Goal: Task Accomplishment & Management: Complete application form

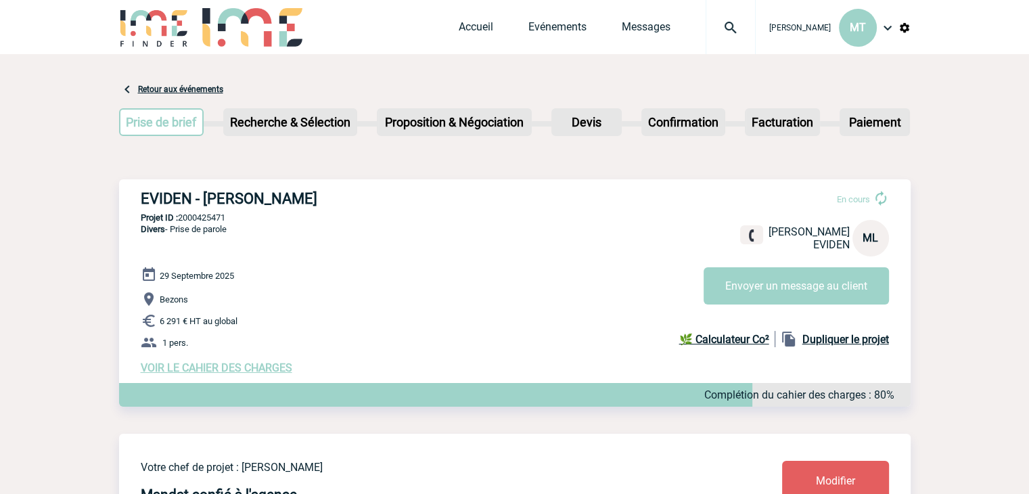
click at [237, 11] on img at bounding box center [252, 27] width 100 height 39
click at [179, 28] on img at bounding box center [154, 27] width 70 height 39
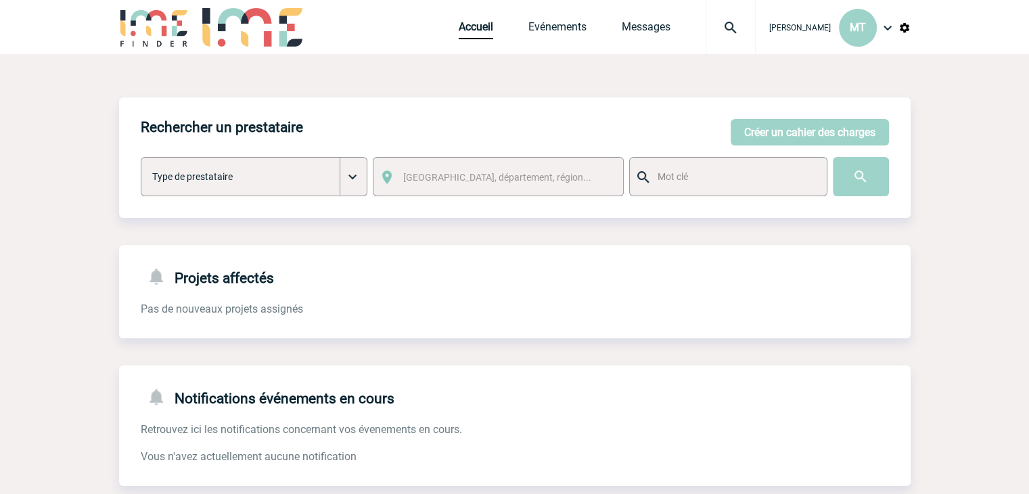
drag, startPoint x: 931, startPoint y: 108, endPoint x: 910, endPoint y: 102, distance: 21.8
click at [925, 90] on body "[PERSON_NAME] MT Accueil Evénements" at bounding box center [514, 344] width 1029 height 688
click at [845, 127] on button "Créer un cahier des charges" at bounding box center [810, 132] width 158 height 26
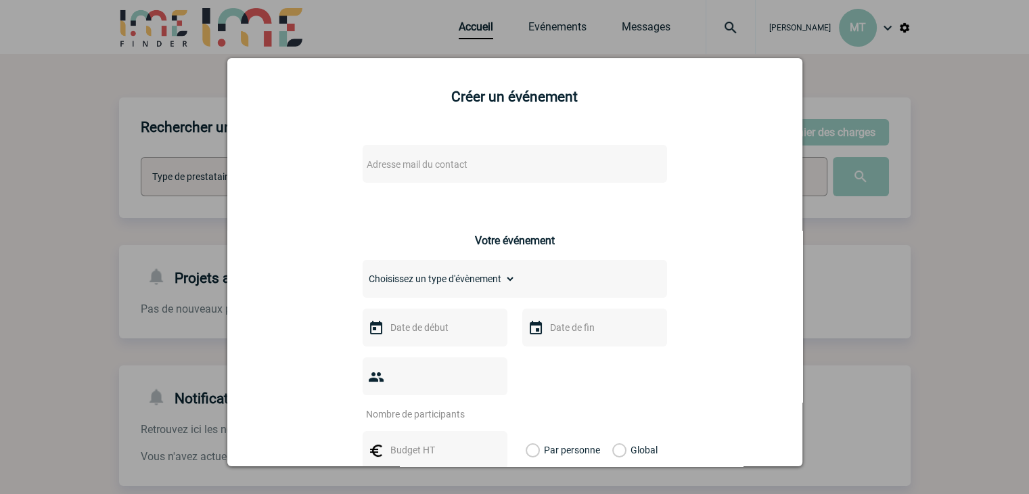
click at [430, 166] on span "Adresse mail du contact" at bounding box center [417, 164] width 101 height 11
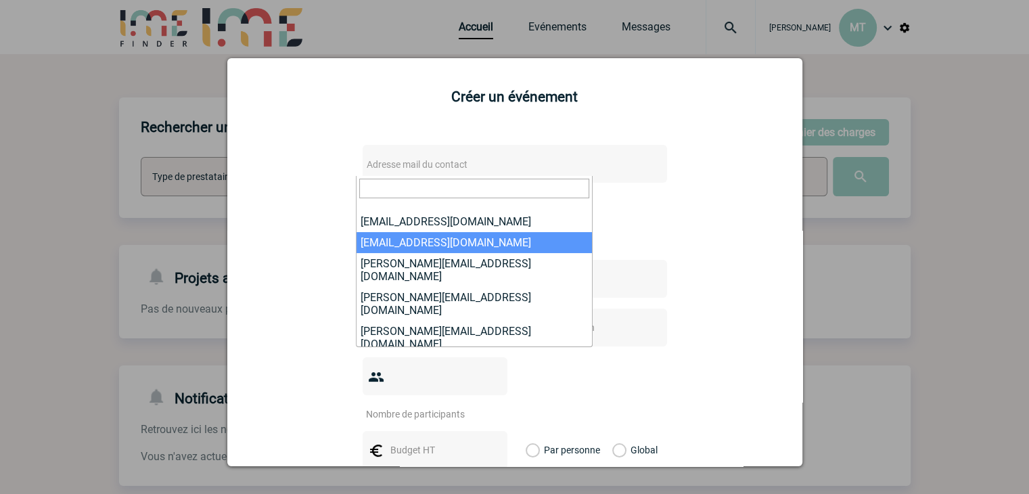
paste input "[PERSON_NAME][EMAIL_ADDRESS][DOMAIN_NAME]"
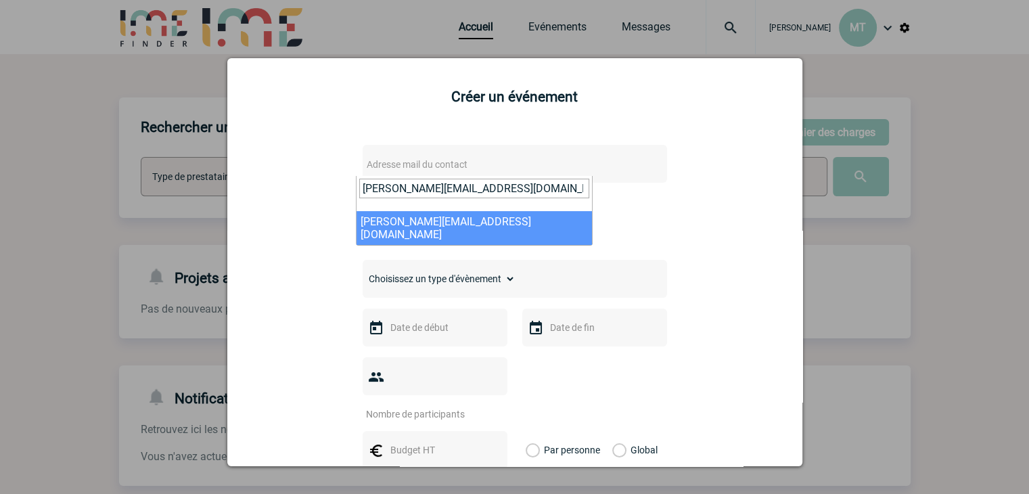
type input "[PERSON_NAME][EMAIL_ADDRESS][DOMAIN_NAME]"
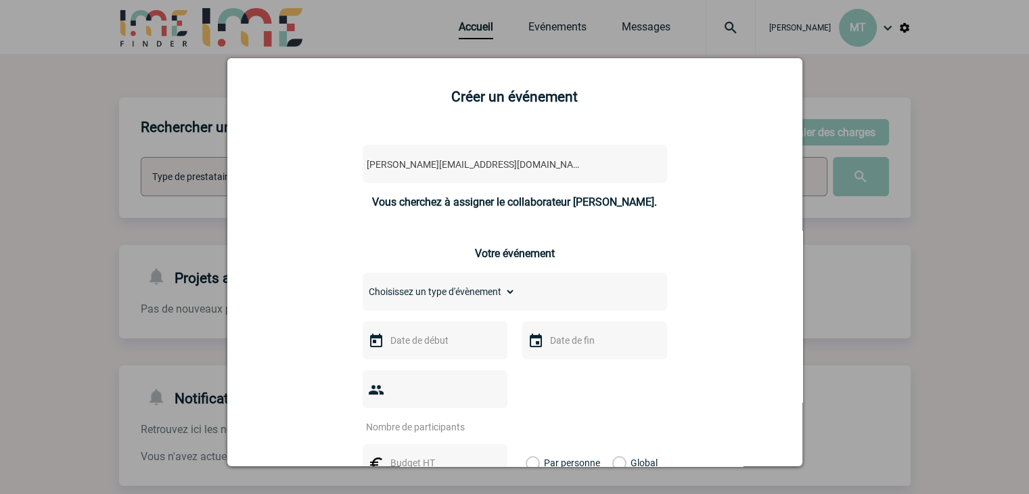
select select "130625"
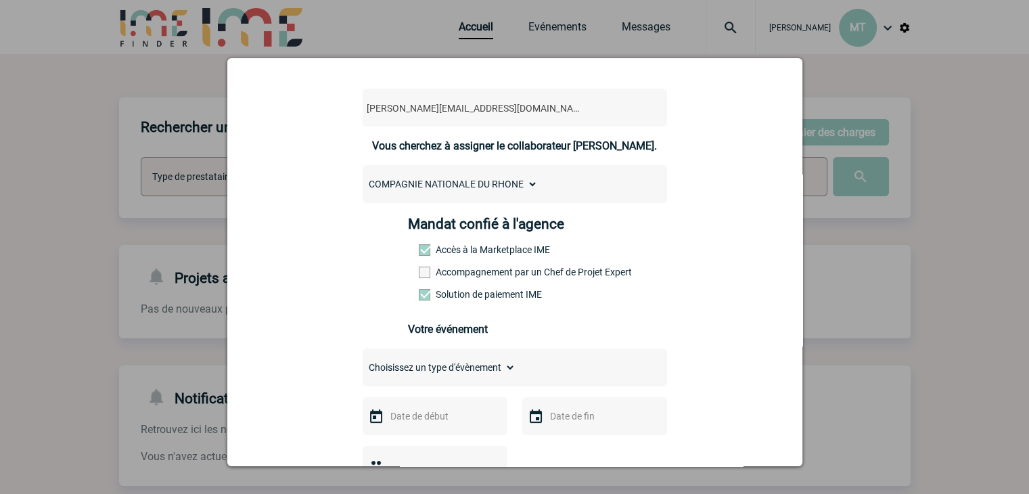
scroll to position [135, 0]
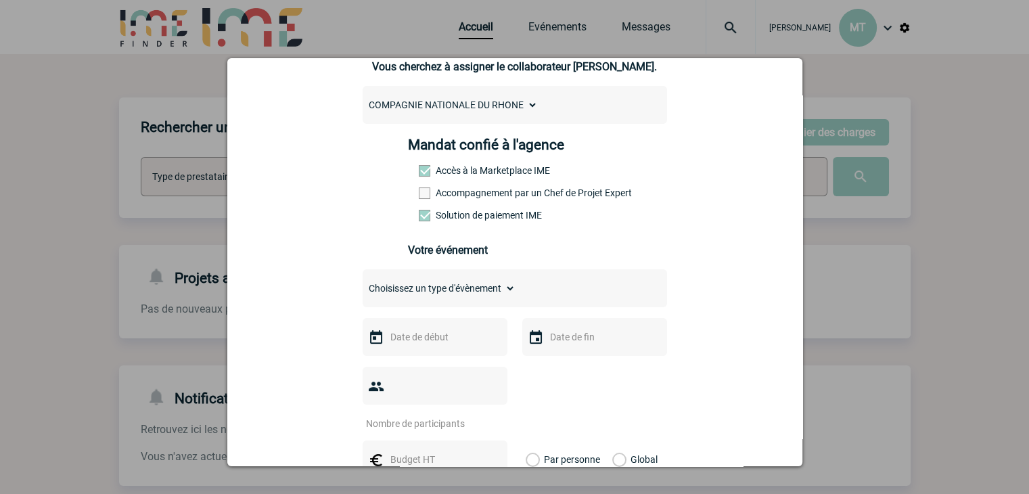
click at [486, 291] on select "Choisissez un type d'évènement Séminaire avec nuitée Séminaire sans nuitée Repa…" at bounding box center [439, 288] width 153 height 19
select select "4"
click at [363, 283] on select "Choisissez un type d'évènement Séminaire avec nuitée Séminaire sans nuitée Repa…" at bounding box center [439, 288] width 153 height 19
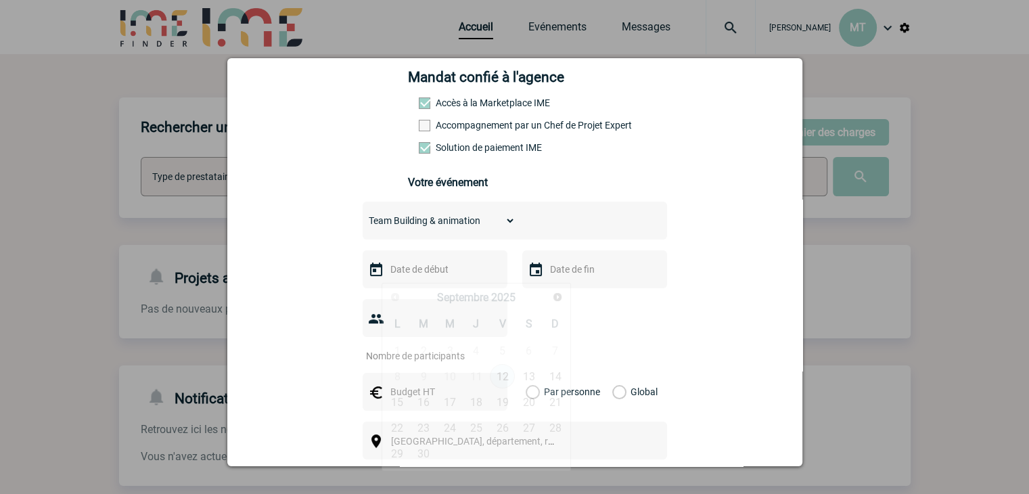
click at [414, 274] on input "text" at bounding box center [433, 270] width 93 height 18
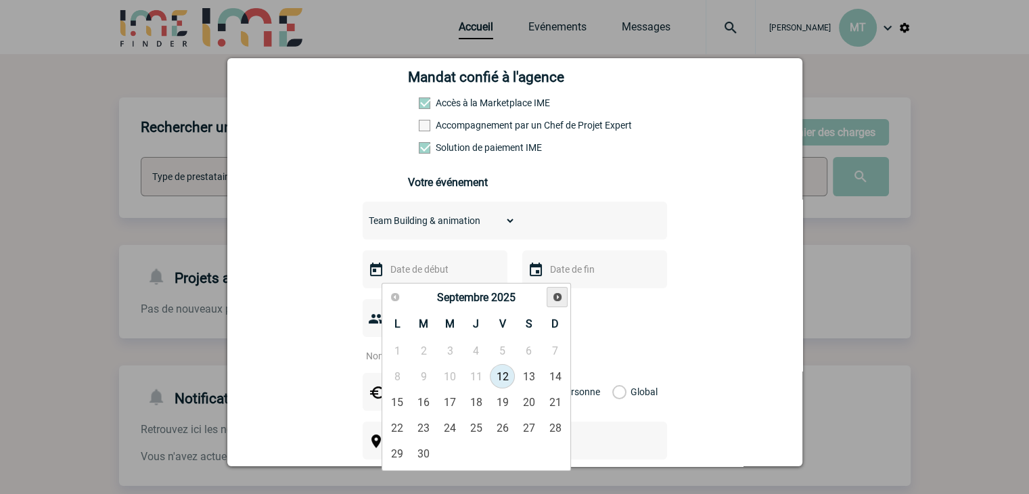
click at [560, 298] on span "Suivant" at bounding box center [557, 297] width 11 height 11
click at [471, 423] on link "20" at bounding box center [476, 428] width 25 height 24
type input "[DATE]"
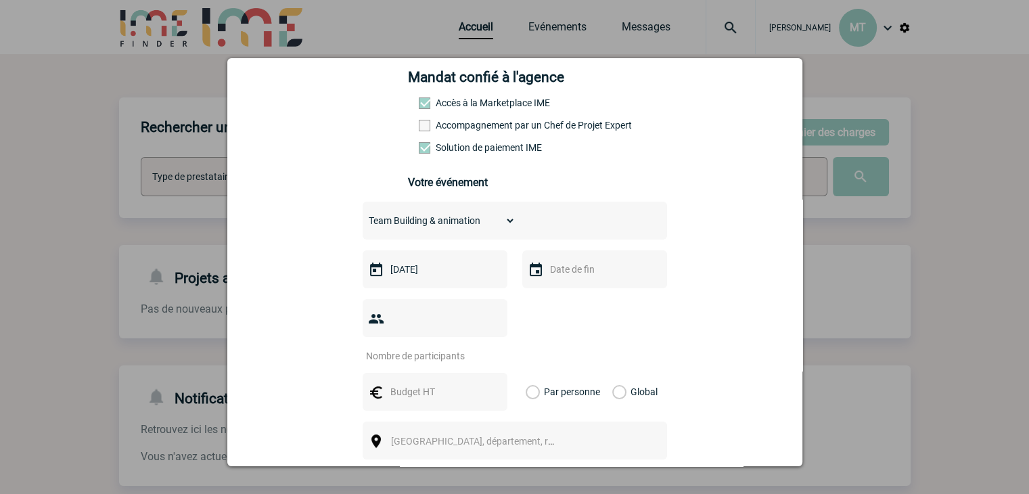
click at [571, 270] on input "text" at bounding box center [593, 270] width 93 height 18
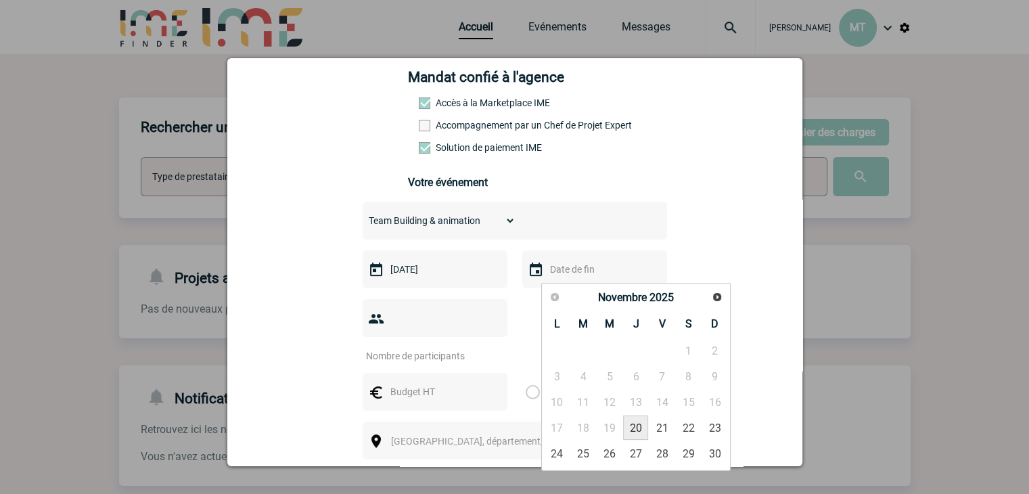
click at [633, 428] on link "20" at bounding box center [635, 428] width 25 height 24
type input "[DATE]"
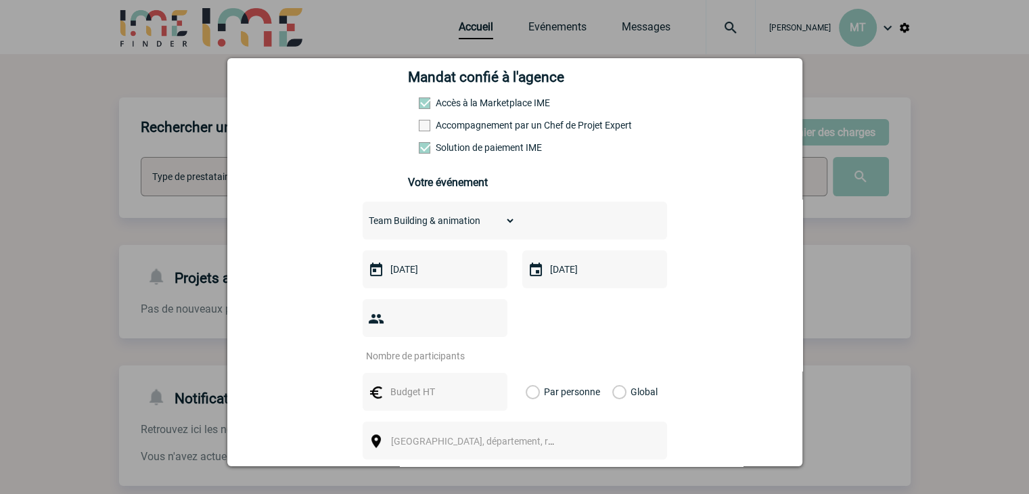
click at [424, 347] on input "number" at bounding box center [426, 356] width 127 height 18
type input "11"
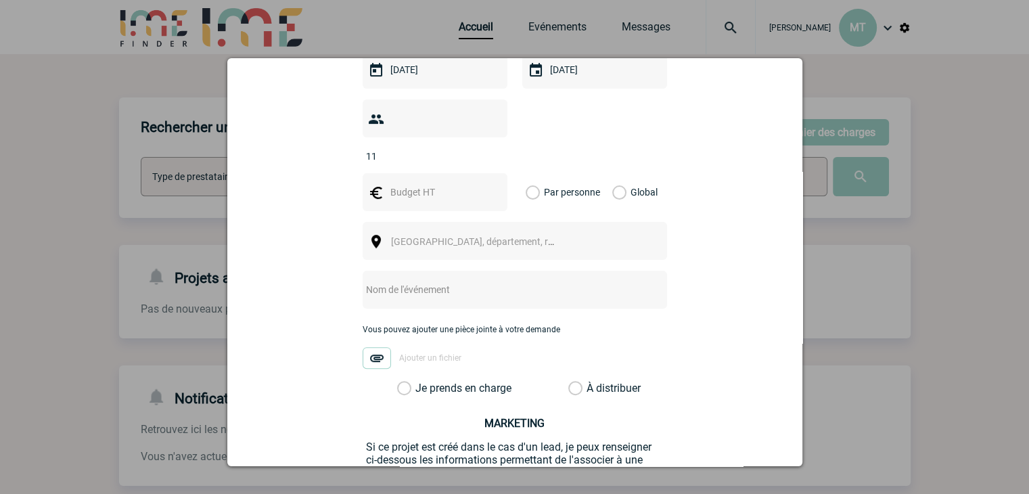
scroll to position [406, 0]
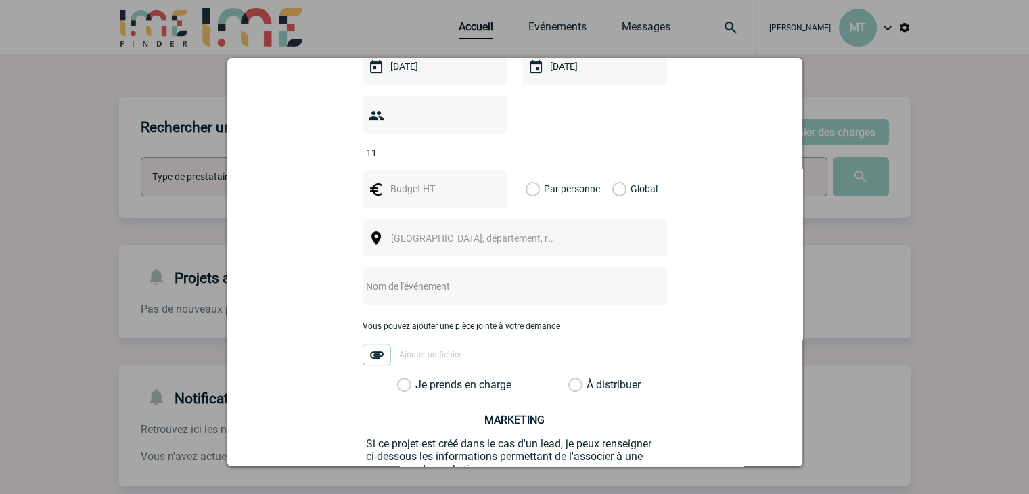
click at [434, 180] on input "text" at bounding box center [433, 189] width 93 height 18
type input "290"
click at [617, 170] on label "Global" at bounding box center [617, 189] width 9 height 38
click at [0, 0] on input "Global" at bounding box center [0, 0] width 0 height 0
click at [514, 229] on span "[GEOGRAPHIC_DATA], département, région..." at bounding box center [479, 238] width 186 height 19
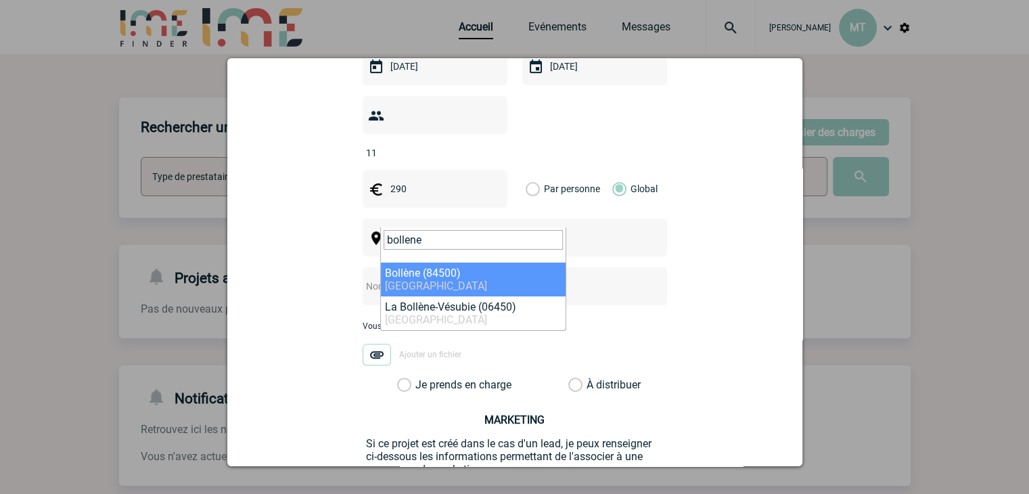
type input "bollene"
select select "7516"
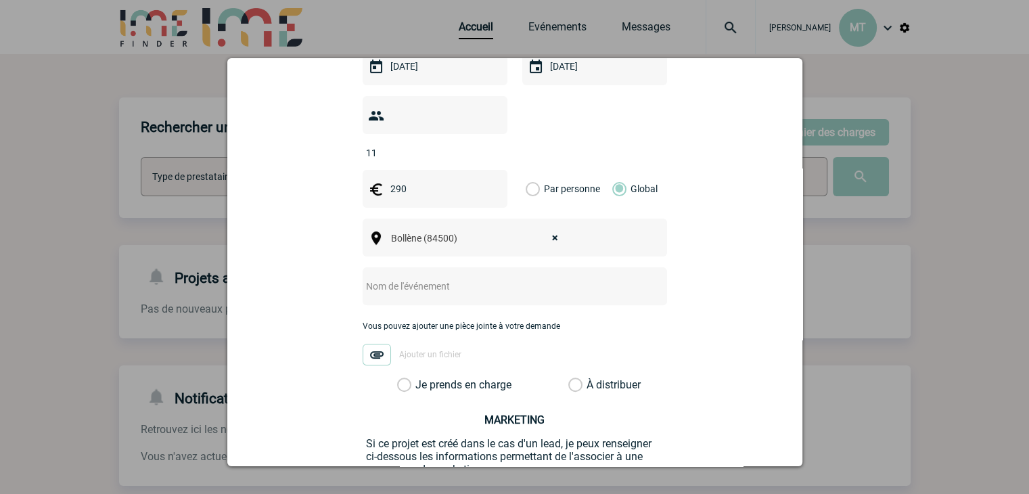
click at [434, 277] on input "text" at bounding box center [497, 286] width 269 height 18
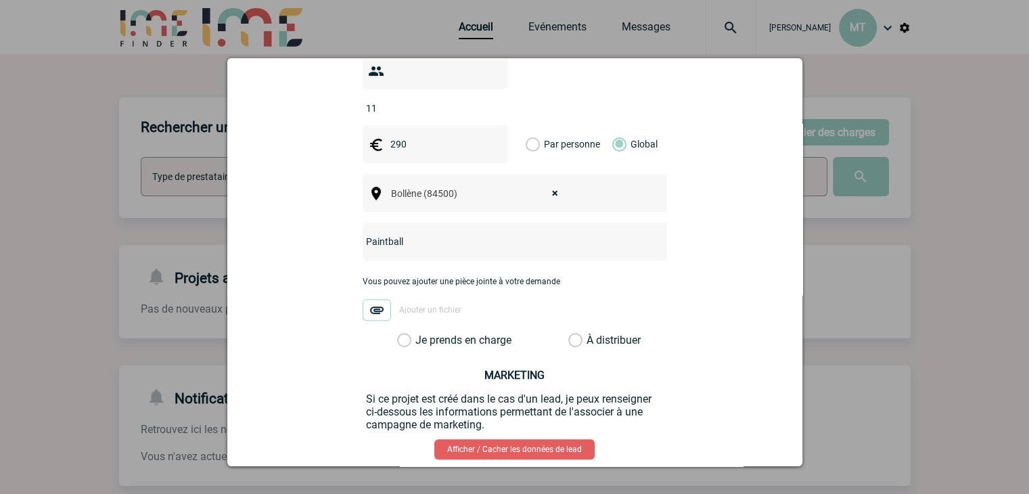
scroll to position [474, 0]
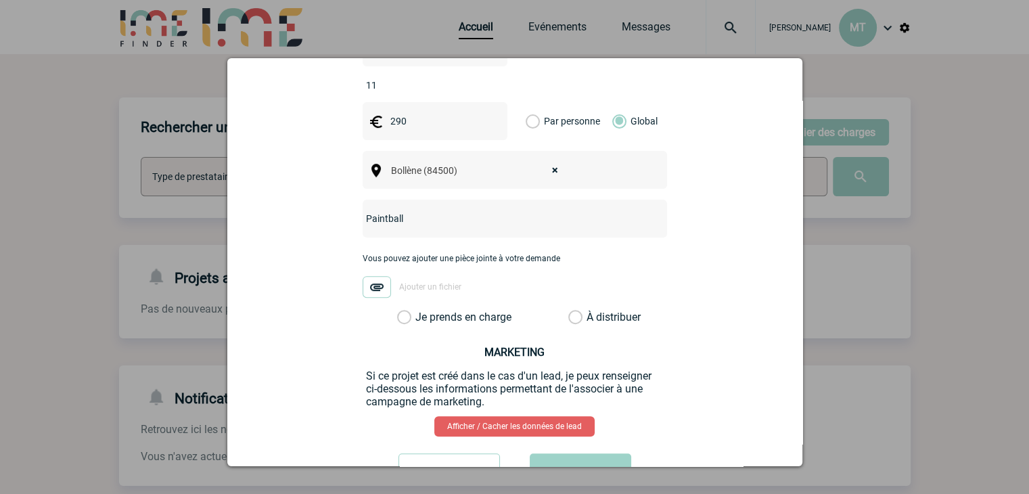
type input "Paintball"
click at [401, 311] on label "Je prends en charge" at bounding box center [408, 318] width 23 height 14
click at [0, 0] on input "Je prends en charge" at bounding box center [0, 0] width 0 height 0
click at [585, 453] on button "Valider" at bounding box center [581, 472] width 102 height 38
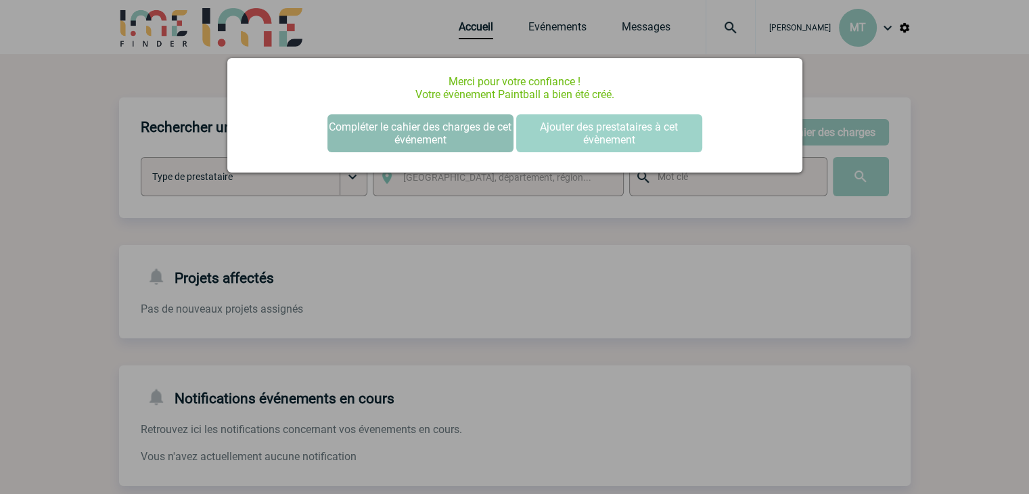
click at [458, 128] on button "Compléter le cahier des charges de cet événement" at bounding box center [421, 133] width 186 height 38
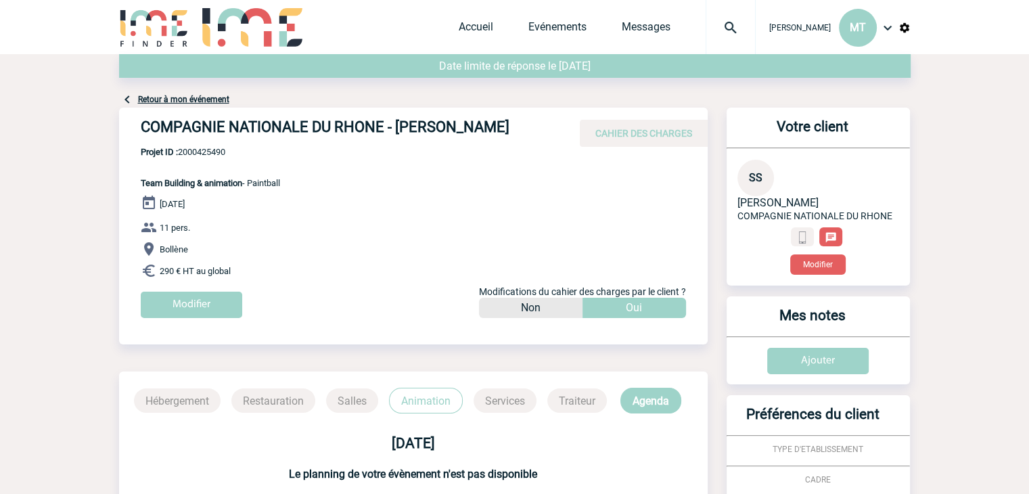
drag, startPoint x: 114, startPoint y: 98, endPoint x: 84, endPoint y: 98, distance: 29.8
click at [84, 98] on body "[PERSON_NAME] MT Accueil Evénements" at bounding box center [514, 402] width 1029 height 804
drag, startPoint x: 139, startPoint y: 129, endPoint x: 531, endPoint y: 125, distance: 391.9
click at [531, 125] on div "COMPAGNIE NATIONALE DU RHONE - [PERSON_NAME] CAHIER DES CHARGES" at bounding box center [413, 127] width 589 height 39
copy h4 "COMPAGNIE NATIONALE DU RHONE - [PERSON_NAME]"
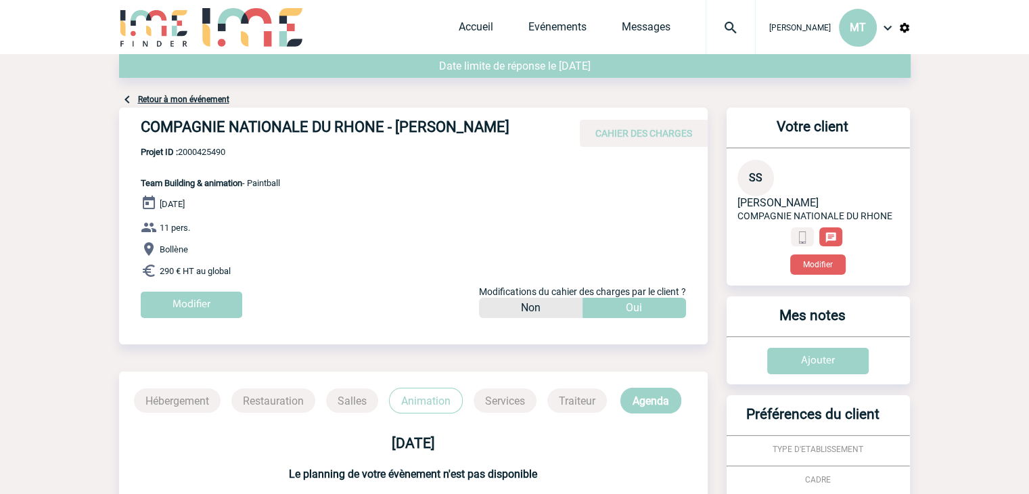
drag, startPoint x: 301, startPoint y: 167, endPoint x: 252, endPoint y: 155, distance: 50.2
click at [298, 166] on div "COMPAGNIE NATIONALE DU RHONE - [PERSON_NAME] CAHIER DES CHARGES COMPAGNIE NATIO…" at bounding box center [413, 218] width 589 height 221
drag, startPoint x: 232, startPoint y: 150, endPoint x: 180, endPoint y: 152, distance: 52.2
click at [180, 152] on span "Projet ID : 2000425490" at bounding box center [210, 152] width 139 height 10
copy span "2000425490"
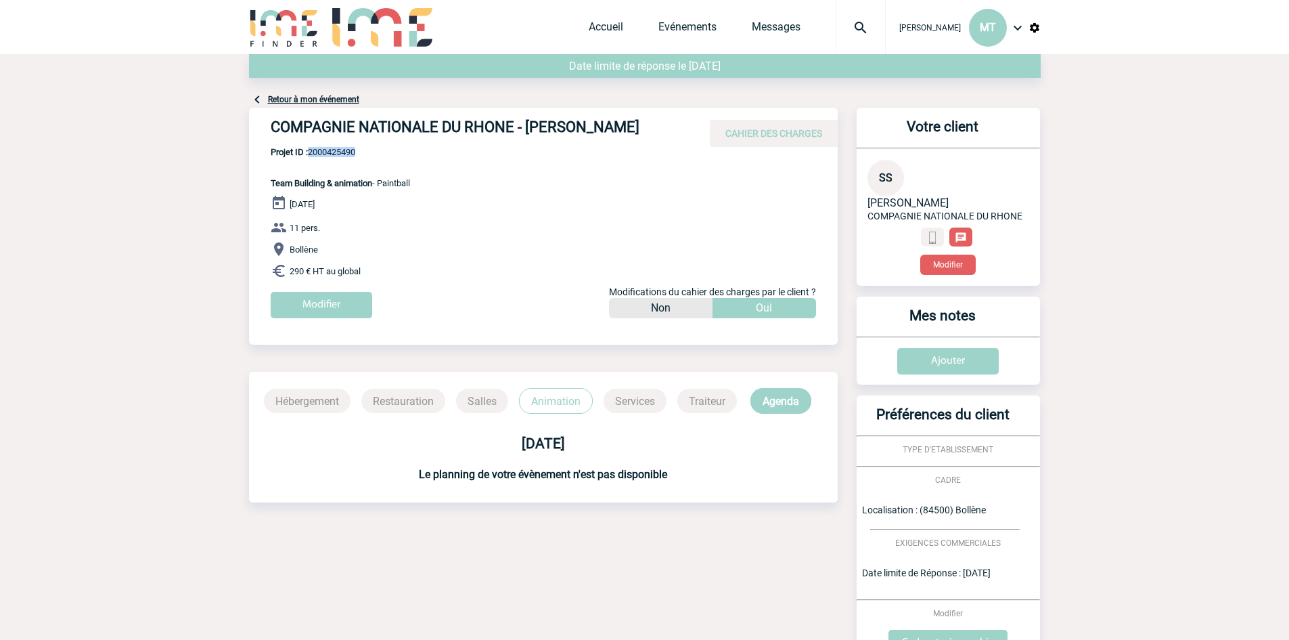
copy span "2000425490"
drag, startPoint x: 663, startPoint y: 129, endPoint x: 594, endPoint y: 125, distance: 69.2
click at [594, 125] on h4 "COMPAGNIE NATIONALE DU RHONE - [PERSON_NAME]" at bounding box center [474, 129] width 406 height 23
copy h4 "SORIANO"
drag, startPoint x: 587, startPoint y: 132, endPoint x: 528, endPoint y: 129, distance: 59.7
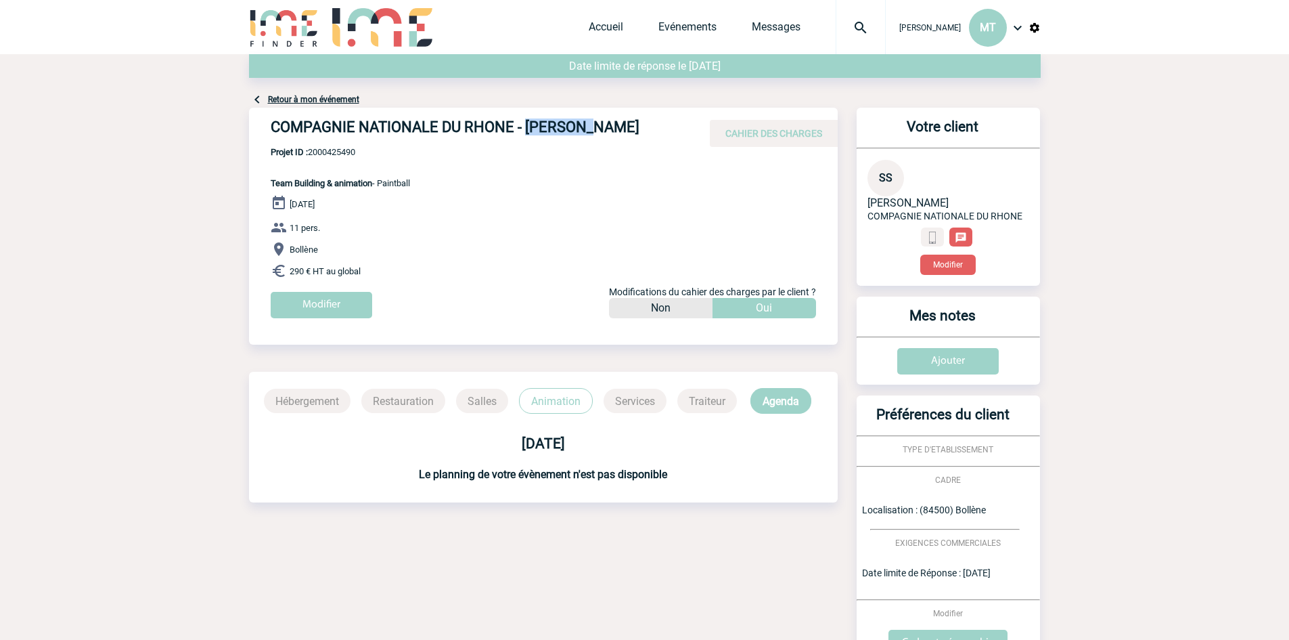
click at [528, 129] on h4 "COMPAGNIE NATIONALE DU RHONE - [PERSON_NAME]" at bounding box center [474, 129] width 406 height 23
copy h4 "[PERSON_NAME]"
click at [432, 116] on div "COMPAGNIE NATIONALE DU RHONE - [PERSON_NAME] CAHIER DES CHARGES" at bounding box center [543, 127] width 589 height 39
